Goal: Participate in discussion: Engage in conversation with other users on a specific topic

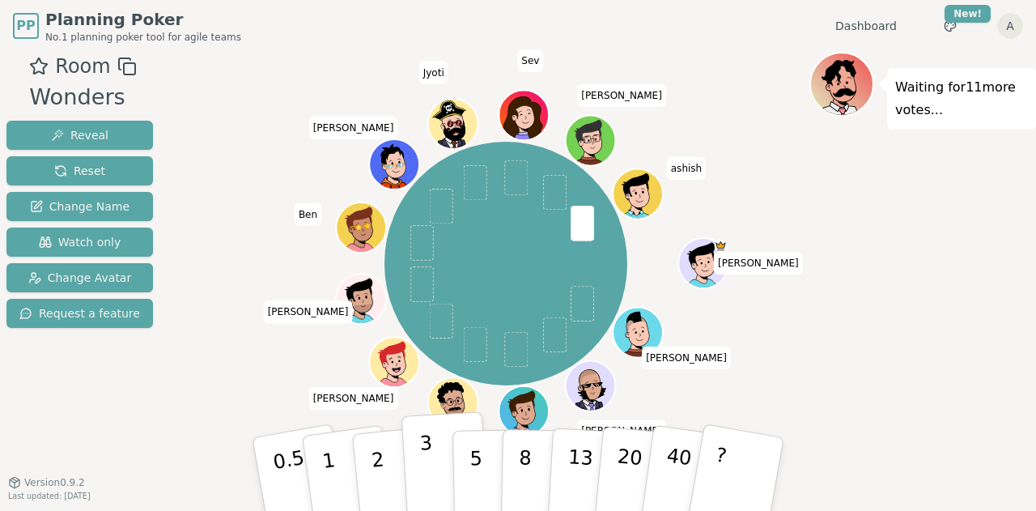
click at [418, 480] on button "3" at bounding box center [445, 474] width 88 height 126
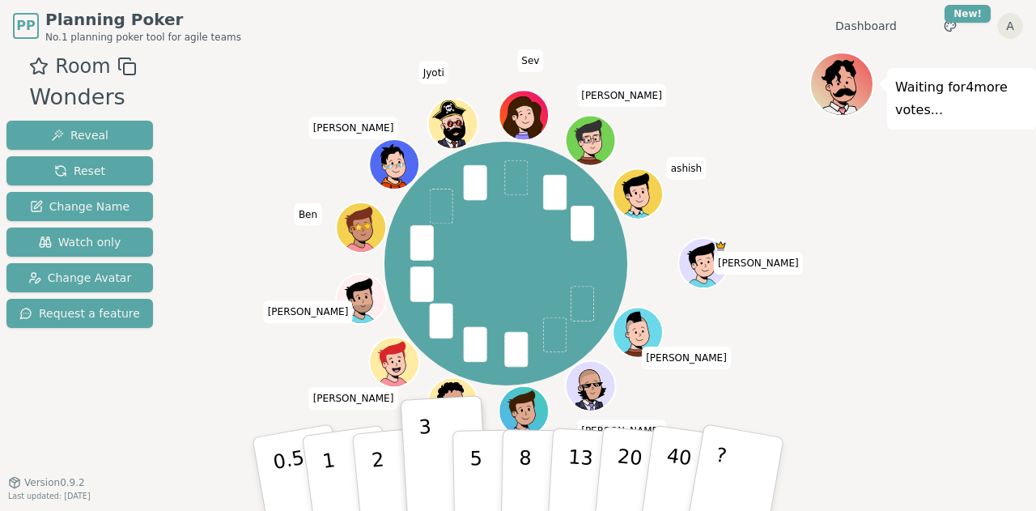
click at [854, 258] on div "Waiting for 4 more votes..." at bounding box center [922, 274] width 227 height 445
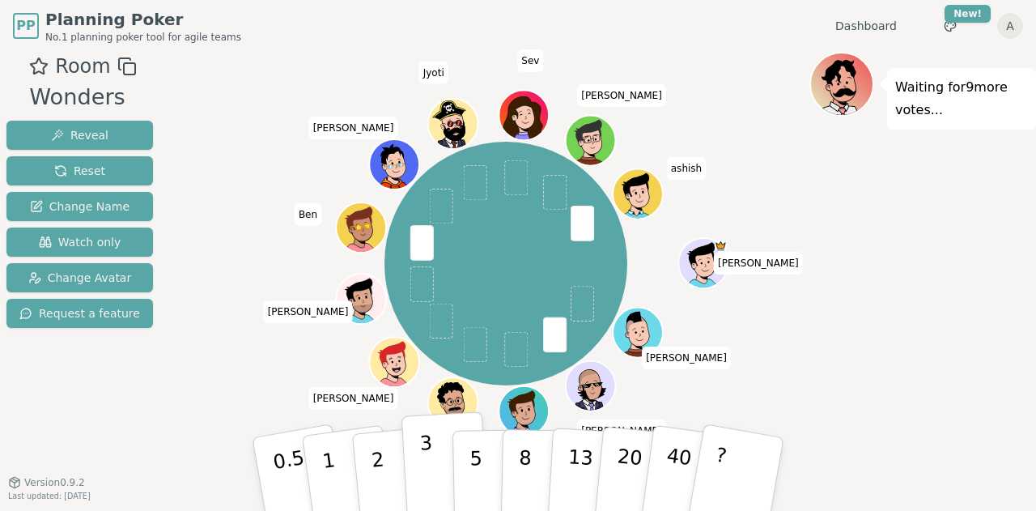
click at [425, 473] on p "3" at bounding box center [428, 475] width 18 height 88
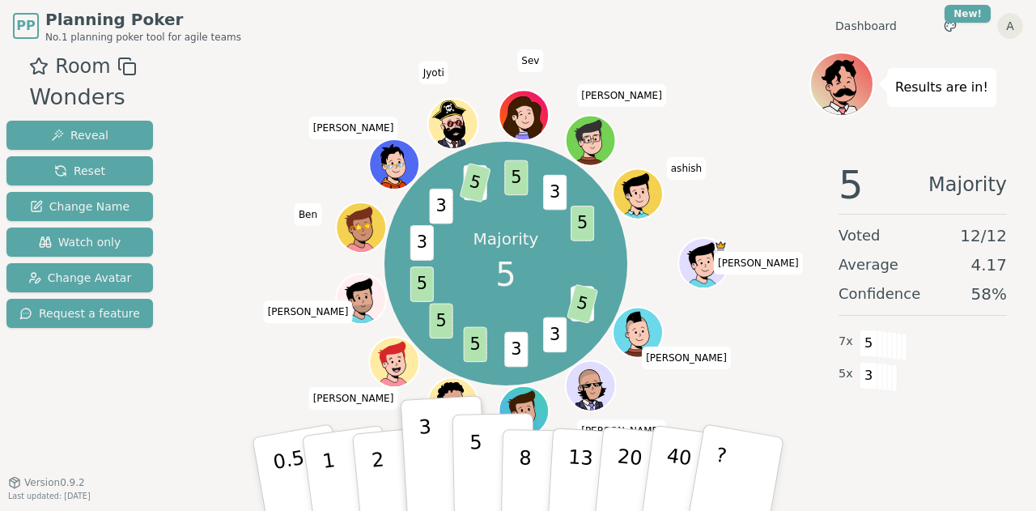
click at [472, 458] on p "5" at bounding box center [476, 473] width 14 height 87
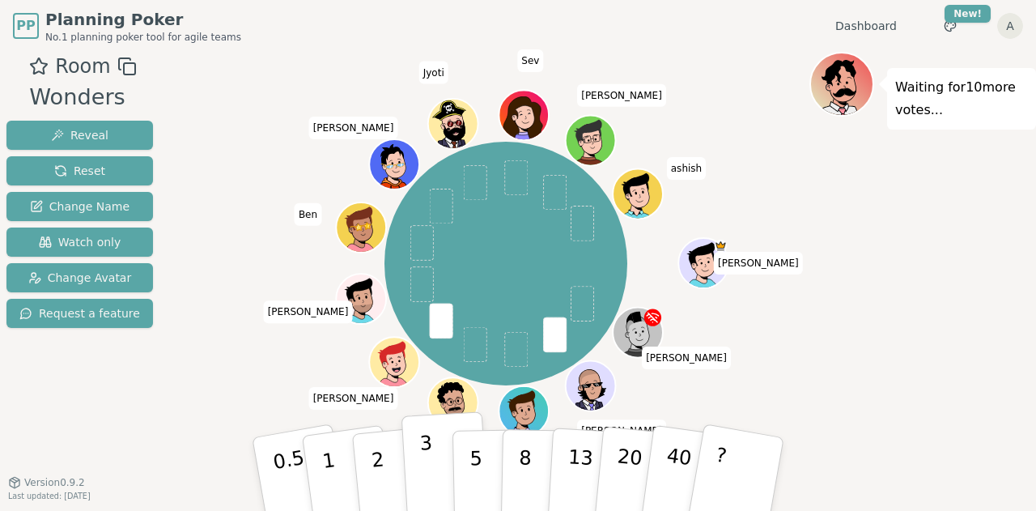
click at [439, 454] on button "3" at bounding box center [445, 474] width 88 height 126
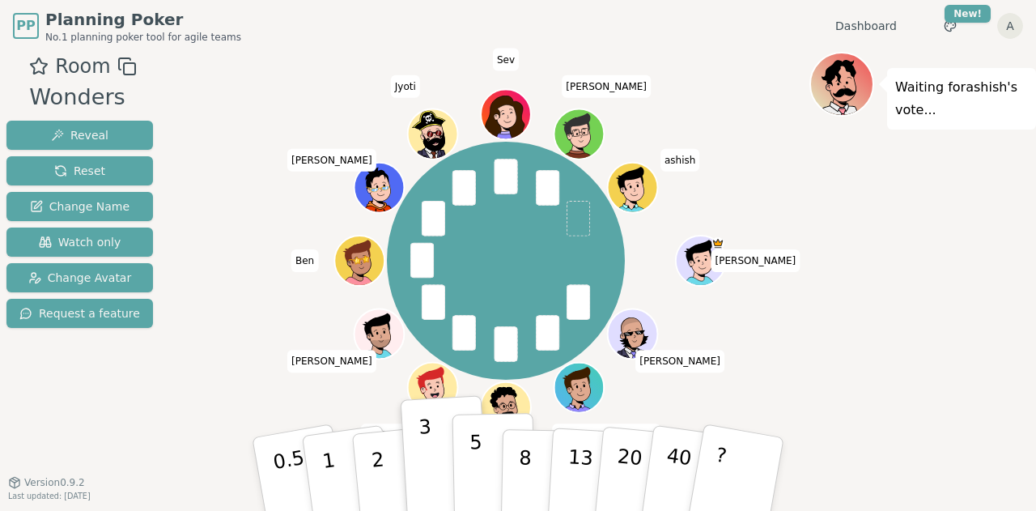
click at [466, 459] on button "5" at bounding box center [493, 474] width 83 height 123
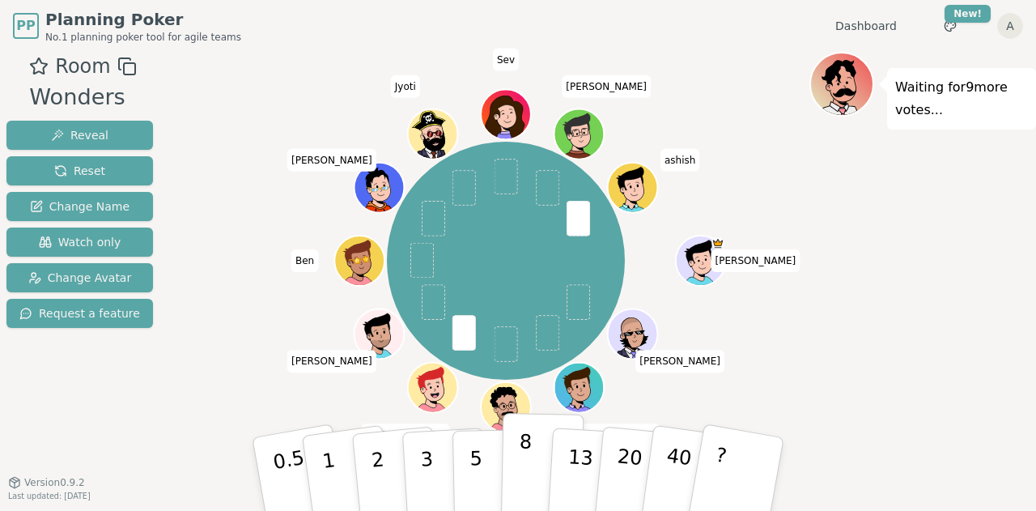
click at [515, 448] on button "8" at bounding box center [542, 474] width 83 height 123
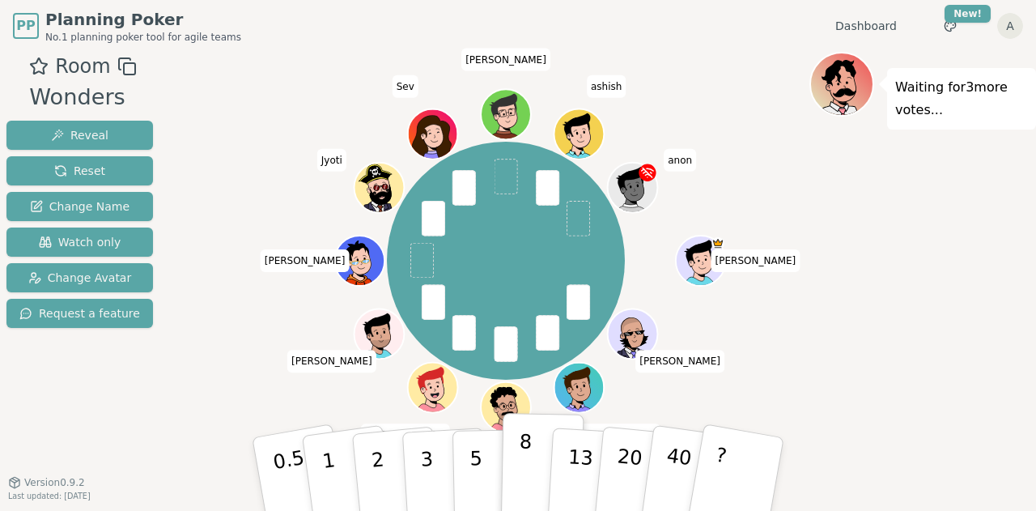
click at [516, 449] on button "8" at bounding box center [542, 474] width 83 height 123
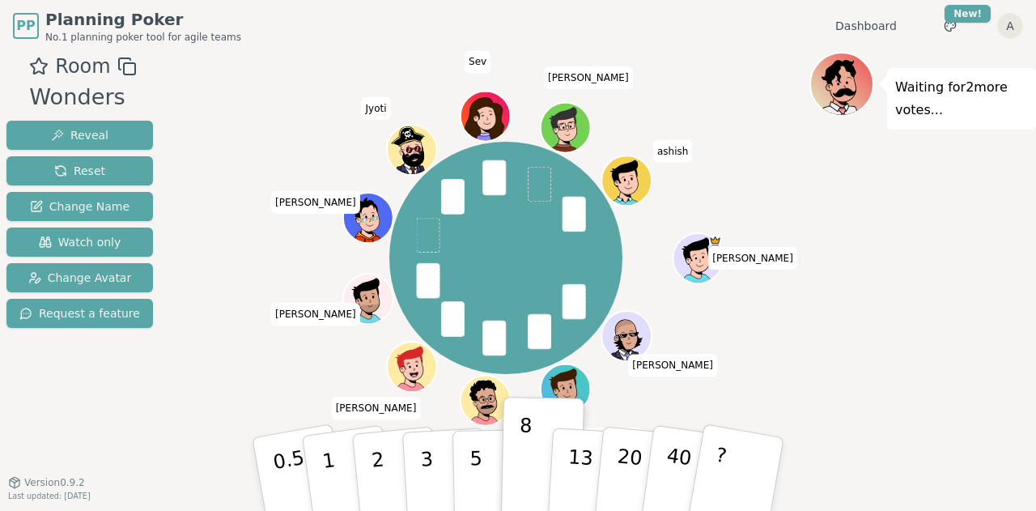
click at [858, 349] on div "Waiting for 2 more votes..." at bounding box center [922, 274] width 227 height 445
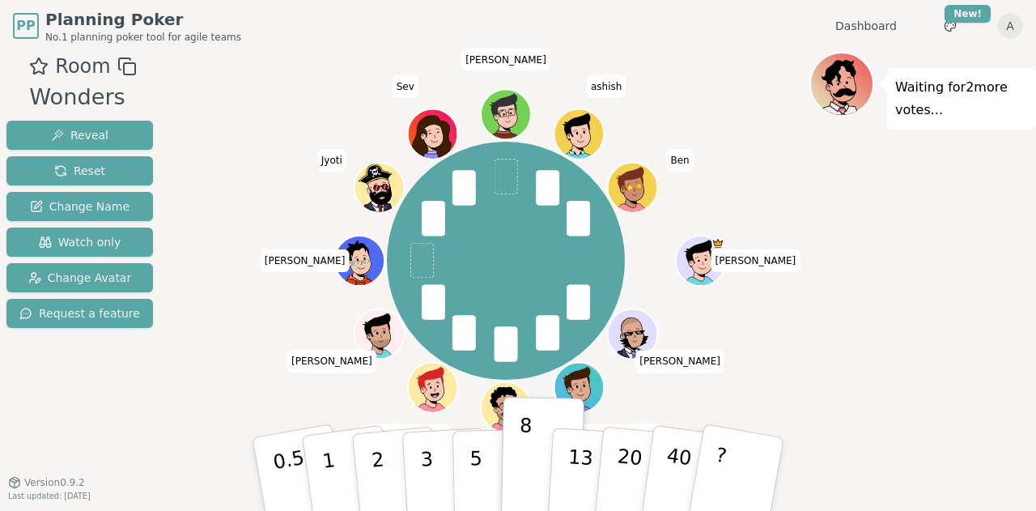
click at [842, 199] on div "Waiting for 2 more votes..." at bounding box center [922, 274] width 227 height 445
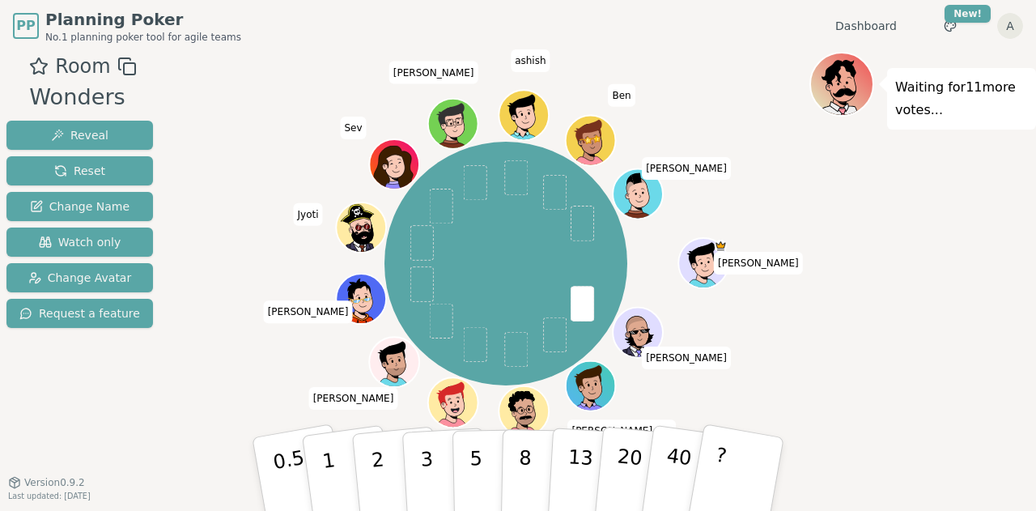
click at [842, 199] on div "Waiting for 11 more votes..." at bounding box center [922, 274] width 227 height 445
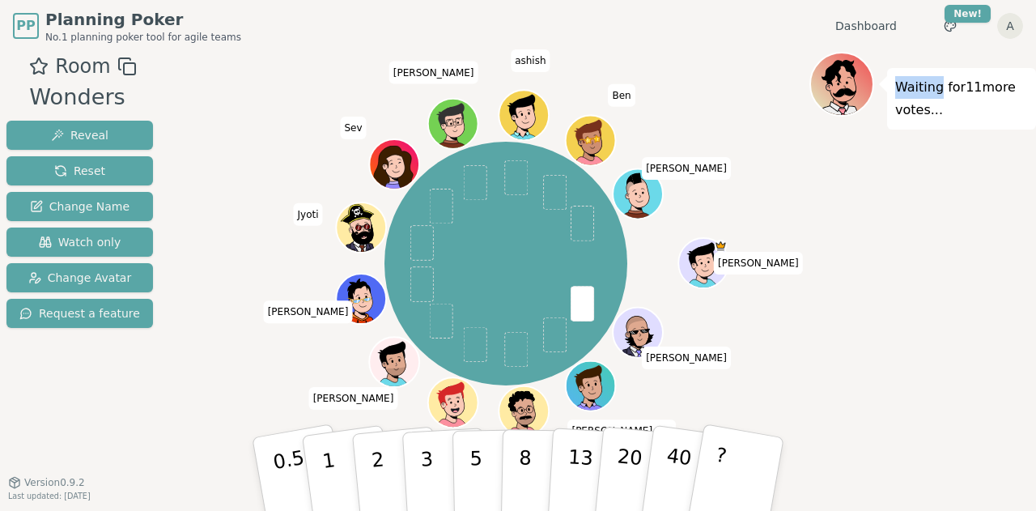
click at [842, 199] on div "Waiting for 11 more votes..." at bounding box center [922, 274] width 227 height 445
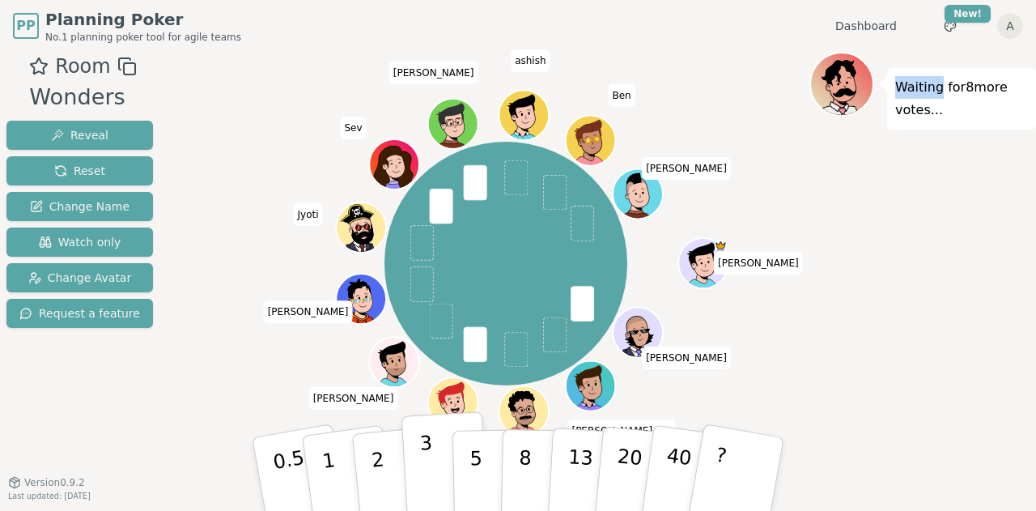
click at [430, 467] on p "3" at bounding box center [428, 475] width 18 height 88
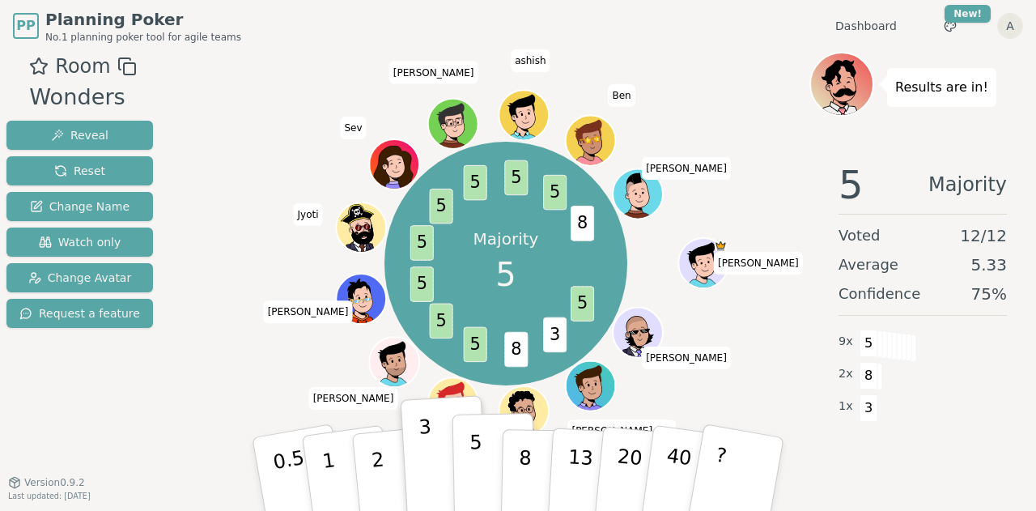
click at [472, 460] on p "5" at bounding box center [476, 473] width 14 height 87
